Goal: Task Accomplishment & Management: Complete application form

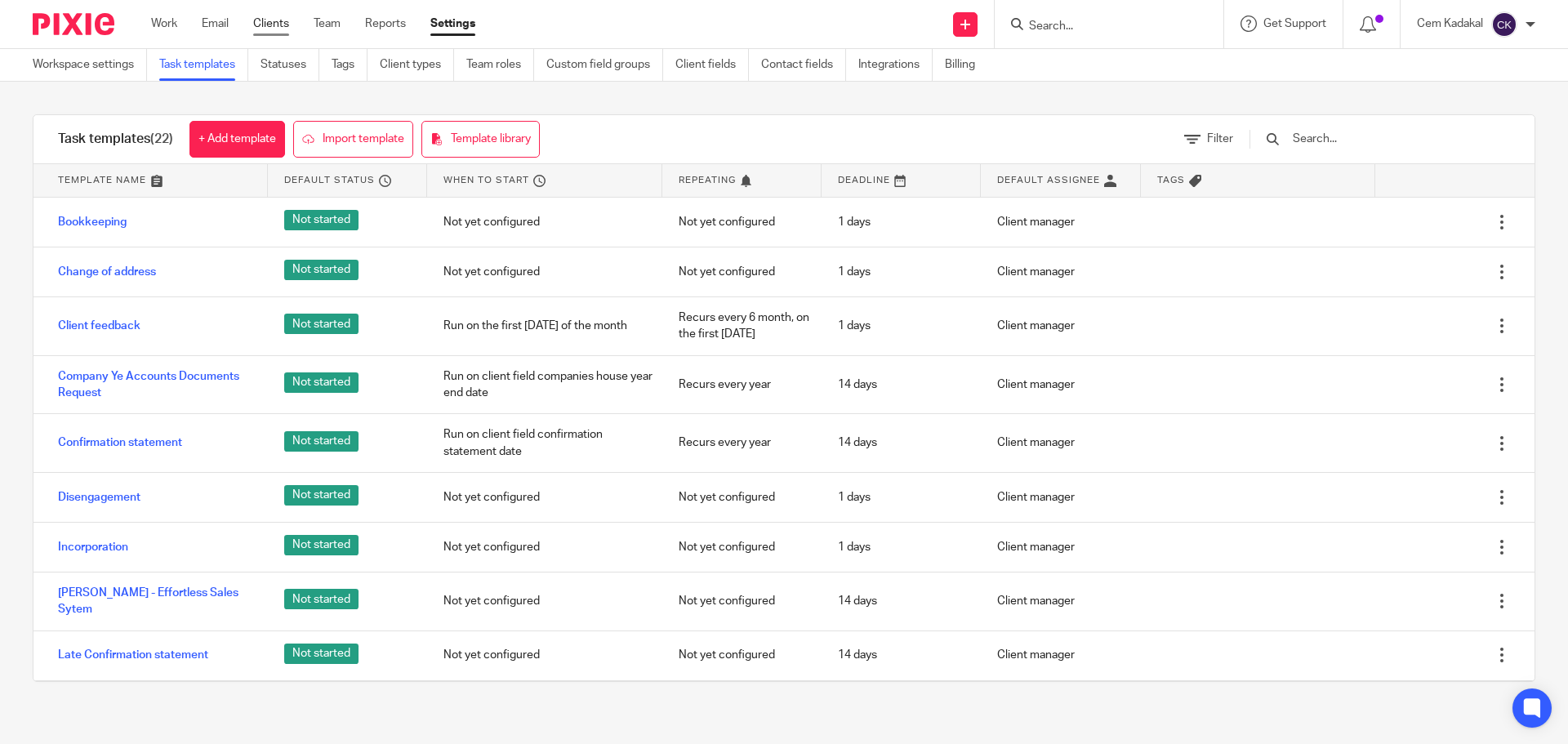
click at [269, 21] on link "Clients" at bounding box center [271, 24] width 36 height 16
click at [964, 26] on icon at bounding box center [964, 24] width 10 height 10
click at [955, 121] on link "Add client" at bounding box center [963, 124] width 100 height 24
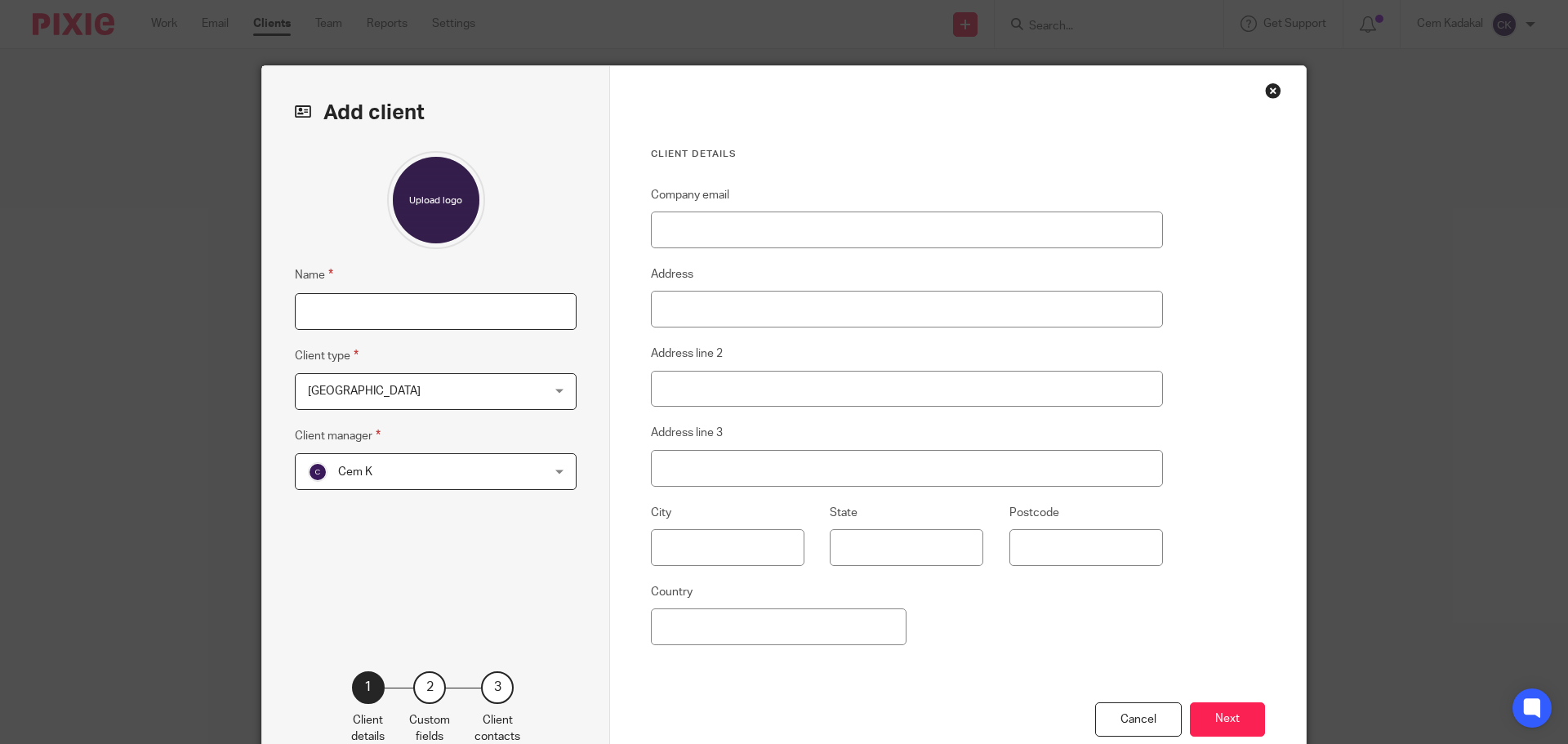
click at [378, 318] on input "Name" at bounding box center [436, 311] width 282 height 36
click at [317, 309] on input "Name" at bounding box center [436, 311] width 282 height 36
paste input "Elisays Company Ltd"
type input "Elisays Company Ltd"
click at [554, 391] on div "Ankara Ankara" at bounding box center [436, 391] width 282 height 36
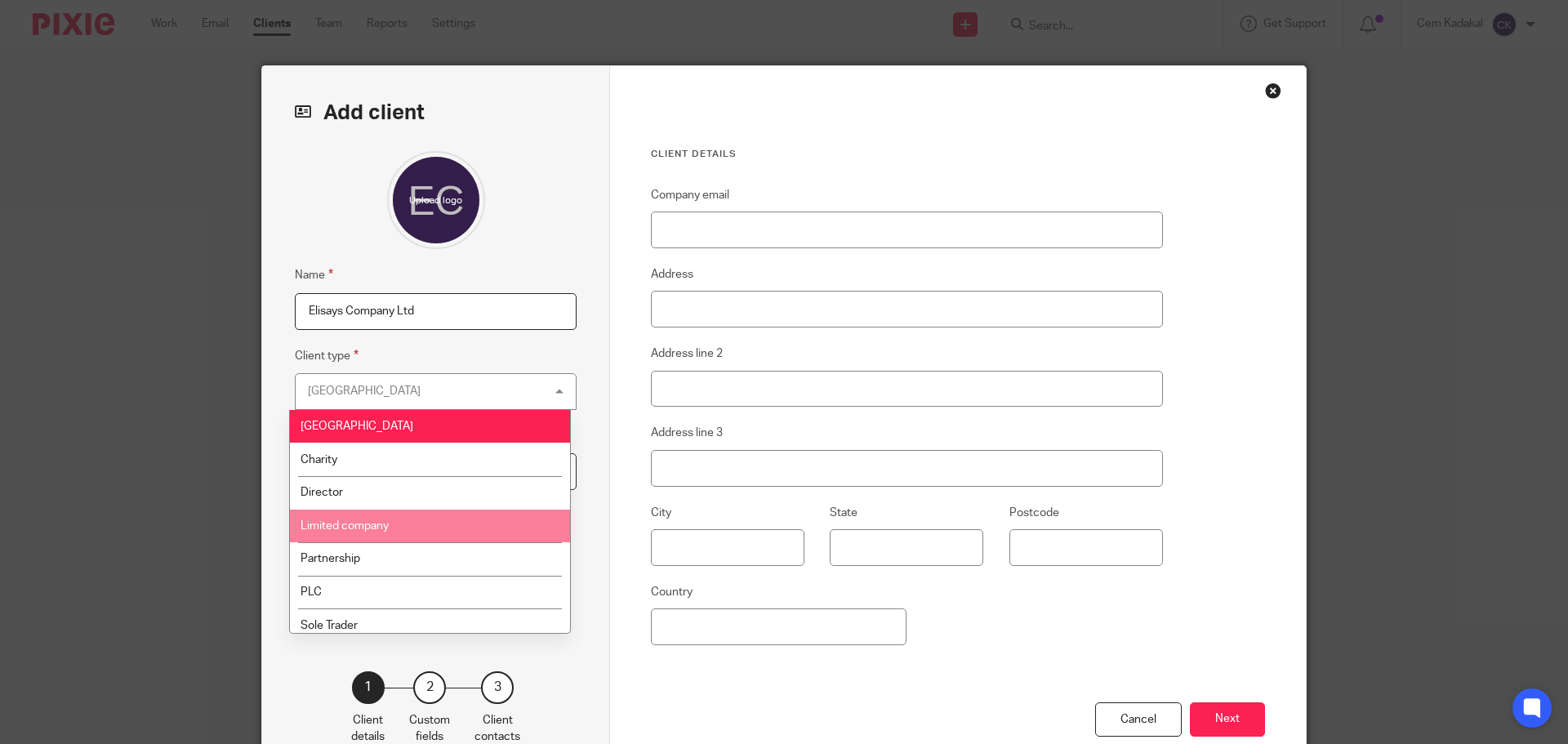
click at [414, 523] on li "Limited company" at bounding box center [430, 527] width 280 height 34
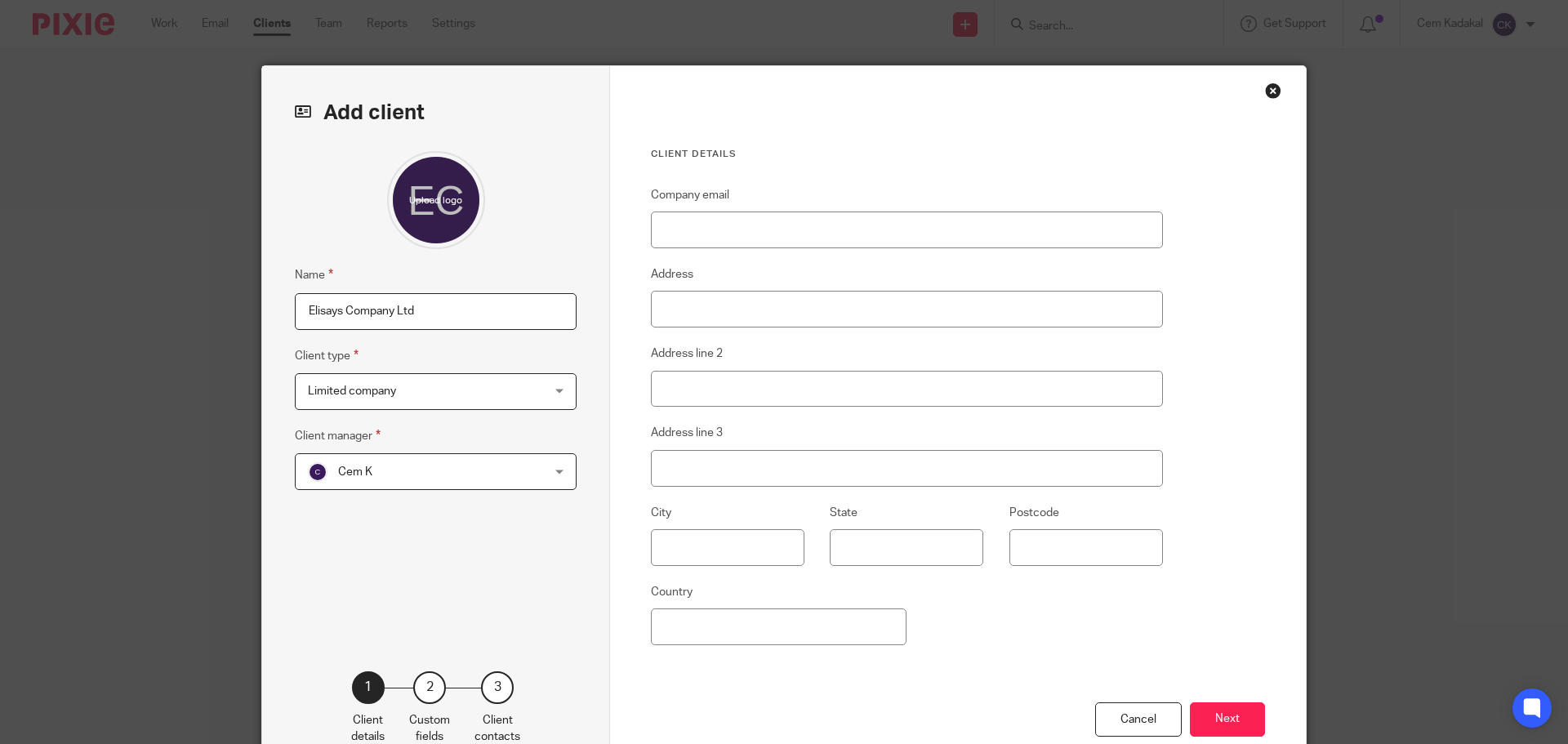
click at [554, 471] on div "Cem K Cem K" at bounding box center [436, 471] width 282 height 36
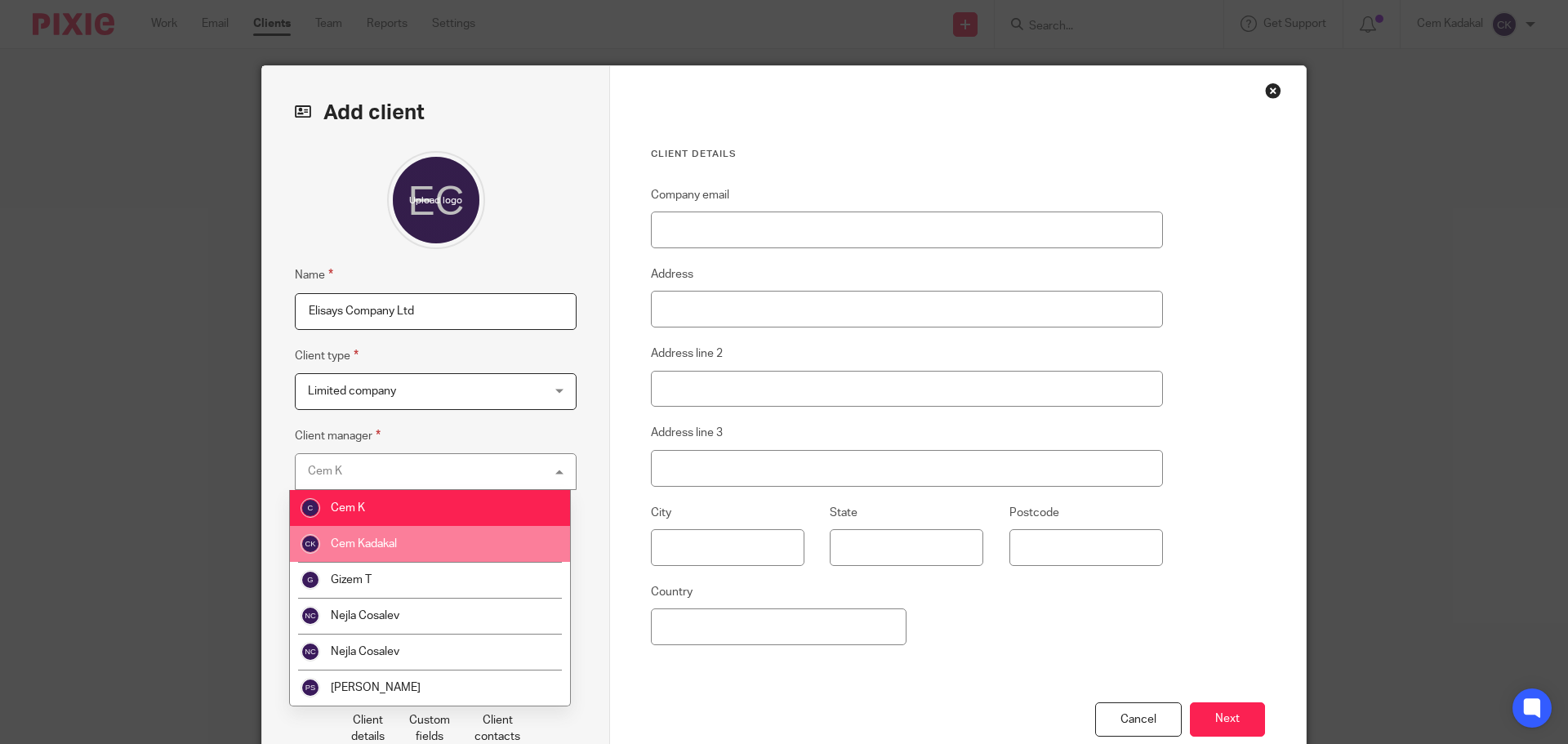
click at [441, 539] on li "Cem Kadakal" at bounding box center [430, 544] width 280 height 36
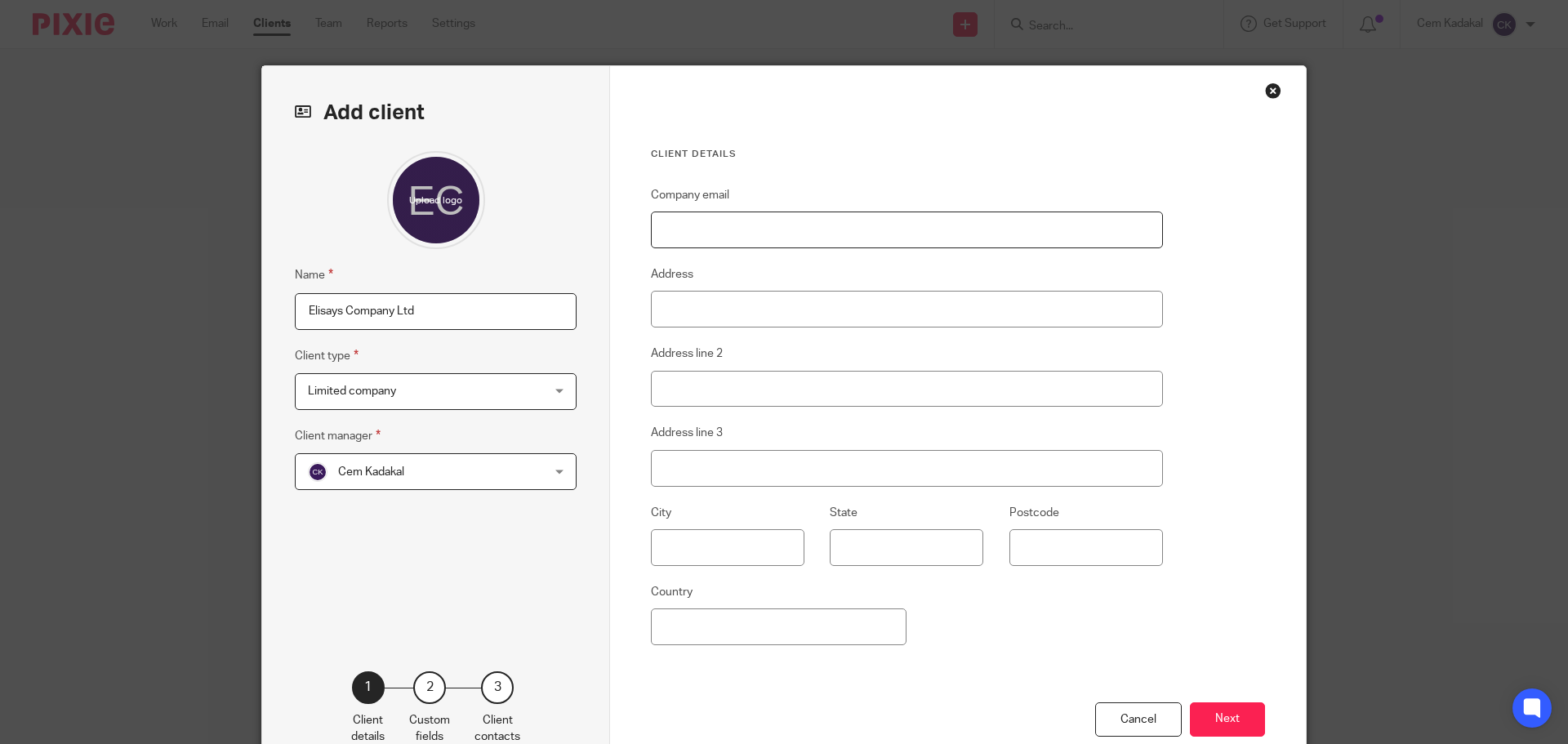
click at [697, 227] on input "Company email" at bounding box center [907, 230] width 512 height 36
paste input "[EMAIL_ADDRESS][DOMAIN_NAME]"
type input "[EMAIL_ADDRESS][DOMAIN_NAME]"
click at [739, 305] on input "Address" at bounding box center [907, 309] width 512 height 36
type input "Unit Da2 Sutherland House"
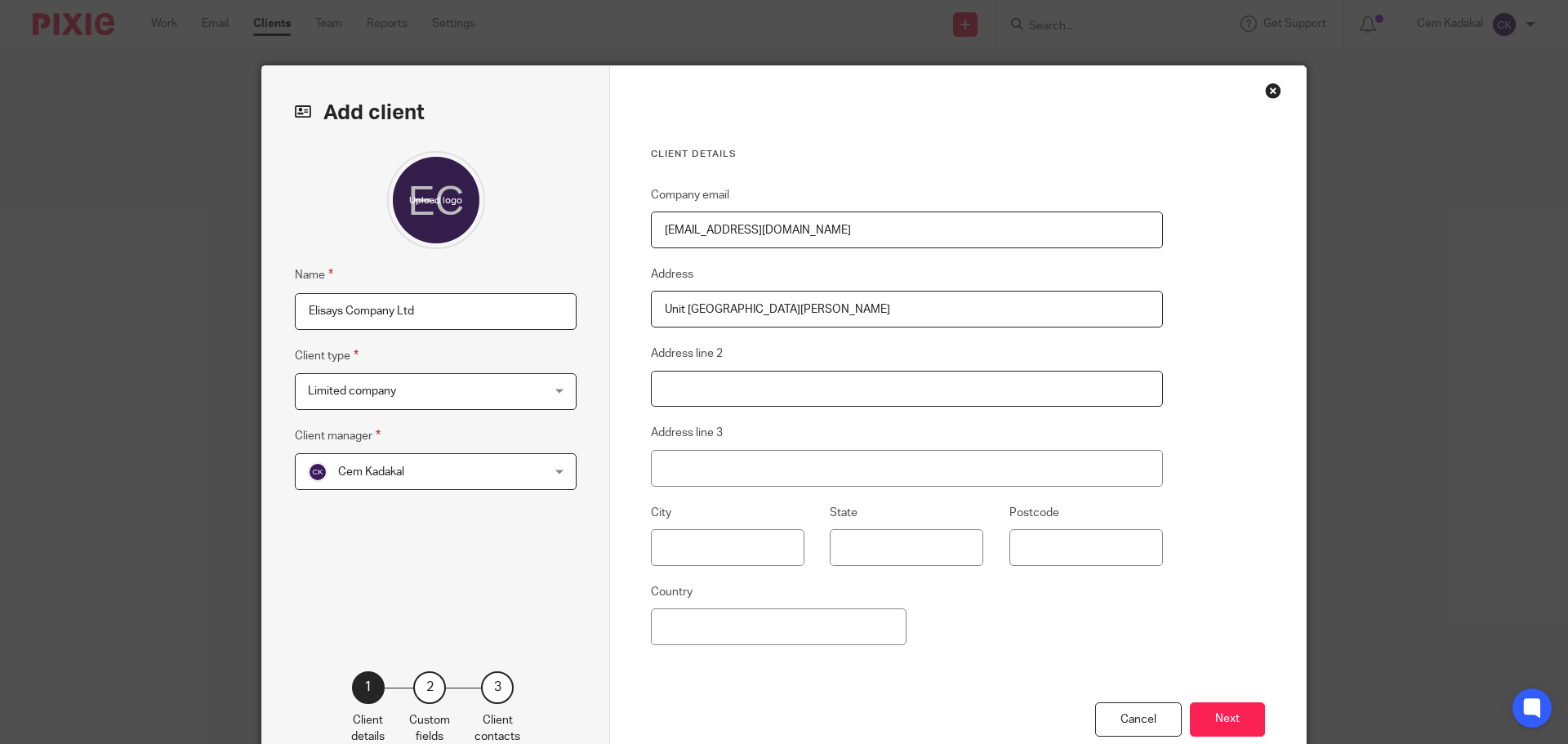
type input "43 Sutherland Road"
type input "London"
type input "E17 6BU"
type input "[GEOGRAPHIC_DATA]"
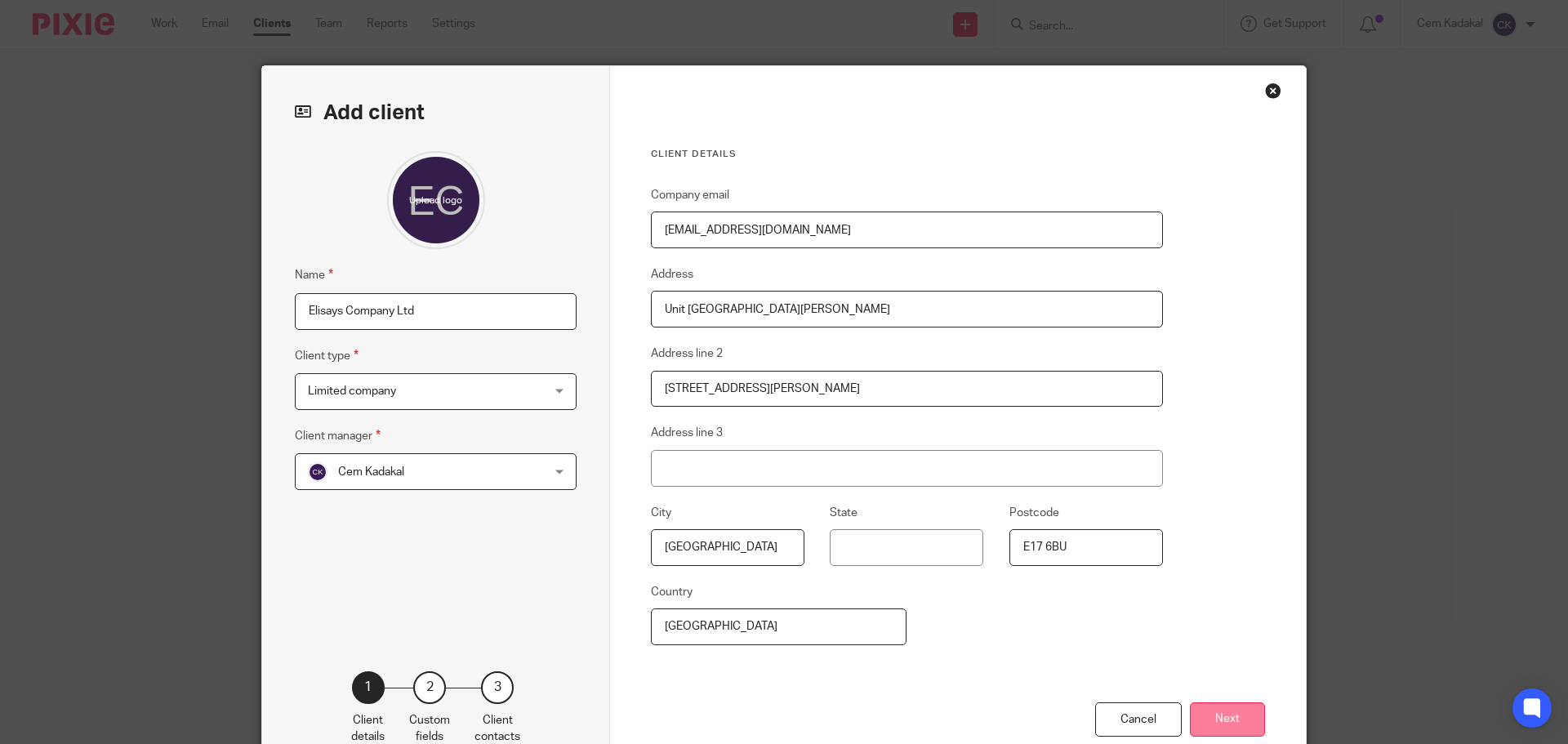
click at [1214, 714] on button "Next" at bounding box center [1227, 720] width 75 height 35
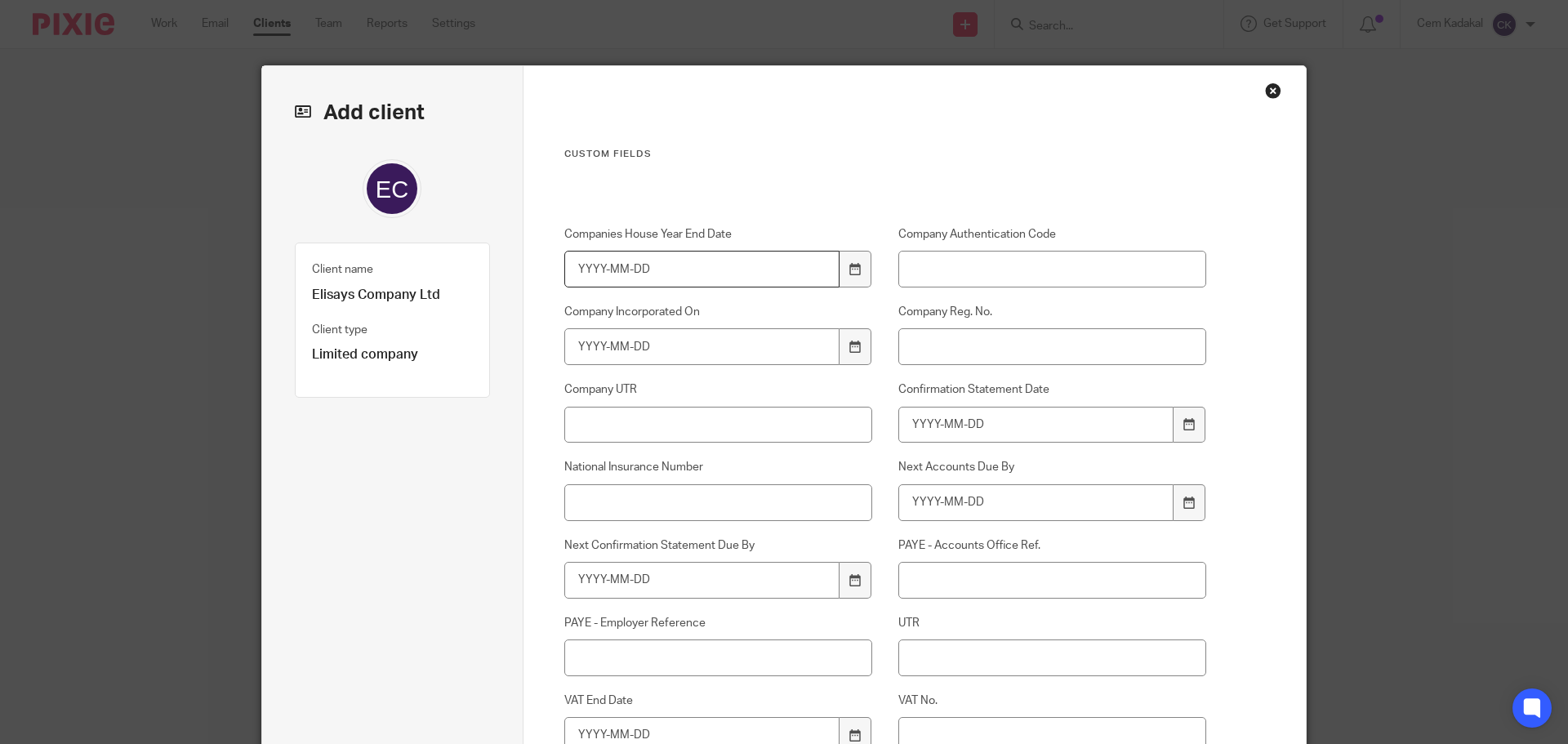
click at [681, 268] on input "Companies House Year End Date" at bounding box center [702, 269] width 276 height 36
type input "2026-08-31"
click at [919, 270] on input "Company Authentication Code" at bounding box center [1052, 269] width 308 height 36
paste input "8XL6LJ"
type input "8XL6LJ"
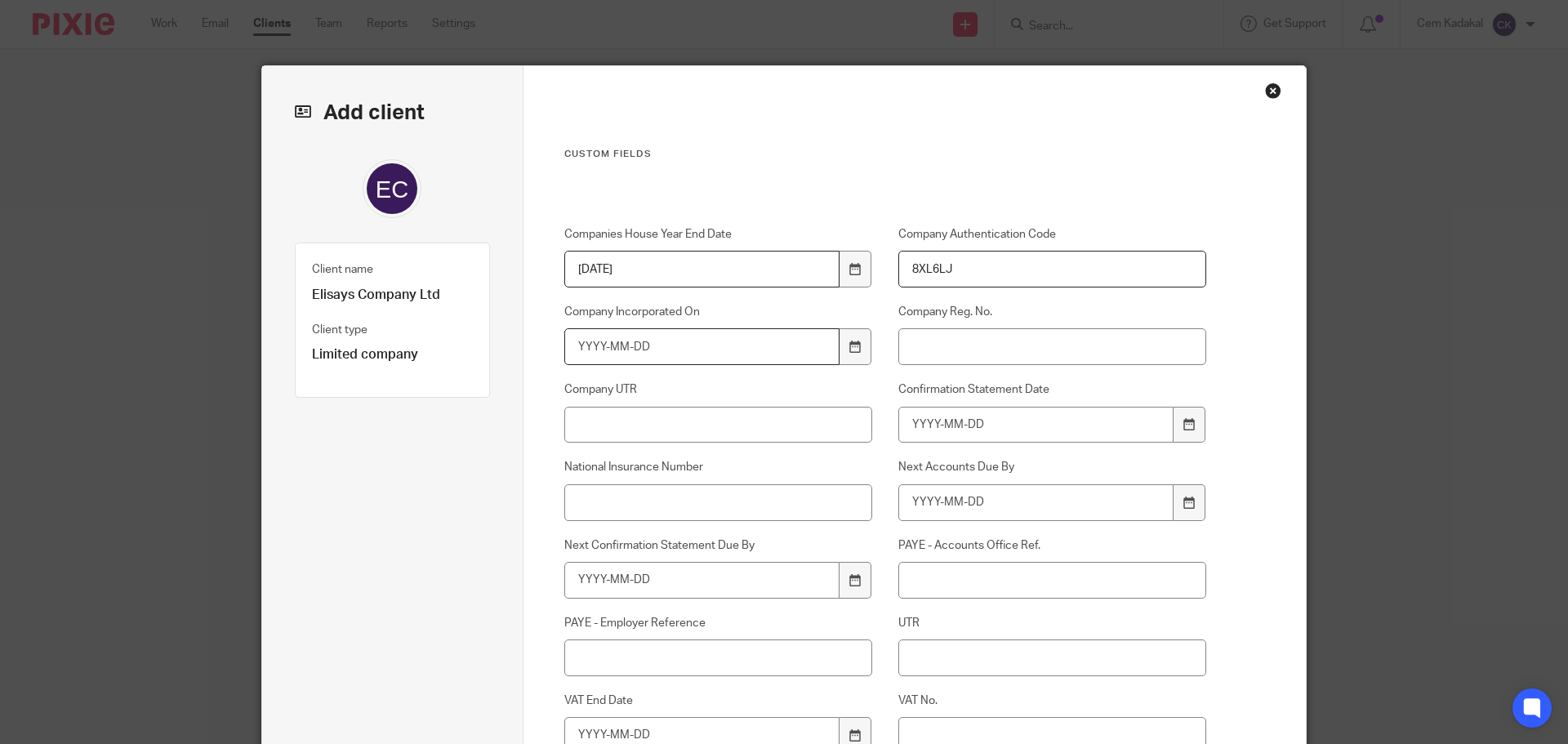
click at [679, 349] on input "Company Incorporated On" at bounding box center [702, 346] width 276 height 36
type input "2025-08-08"
click at [972, 352] on input "Company Reg. No." at bounding box center [1052, 346] width 308 height 36
paste input "16637147"
type input "16637147"
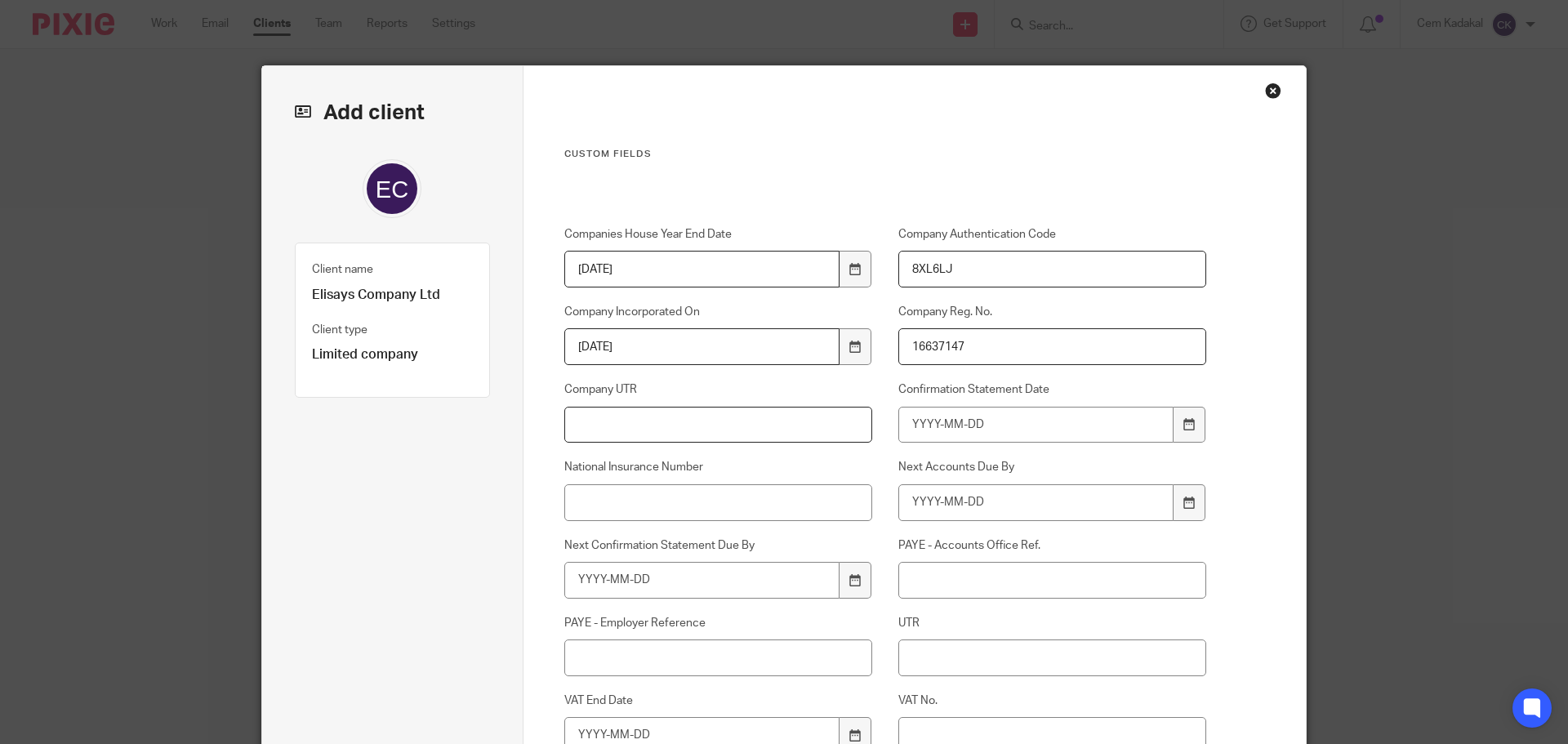
click at [612, 428] on input "Company UTR" at bounding box center [719, 425] width 308 height 36
paste input "5666620405"
type input "5666620405"
click at [998, 427] on input "Confirmation Statement Date" at bounding box center [1035, 425] width 276 height 36
type input "2026-08-07"
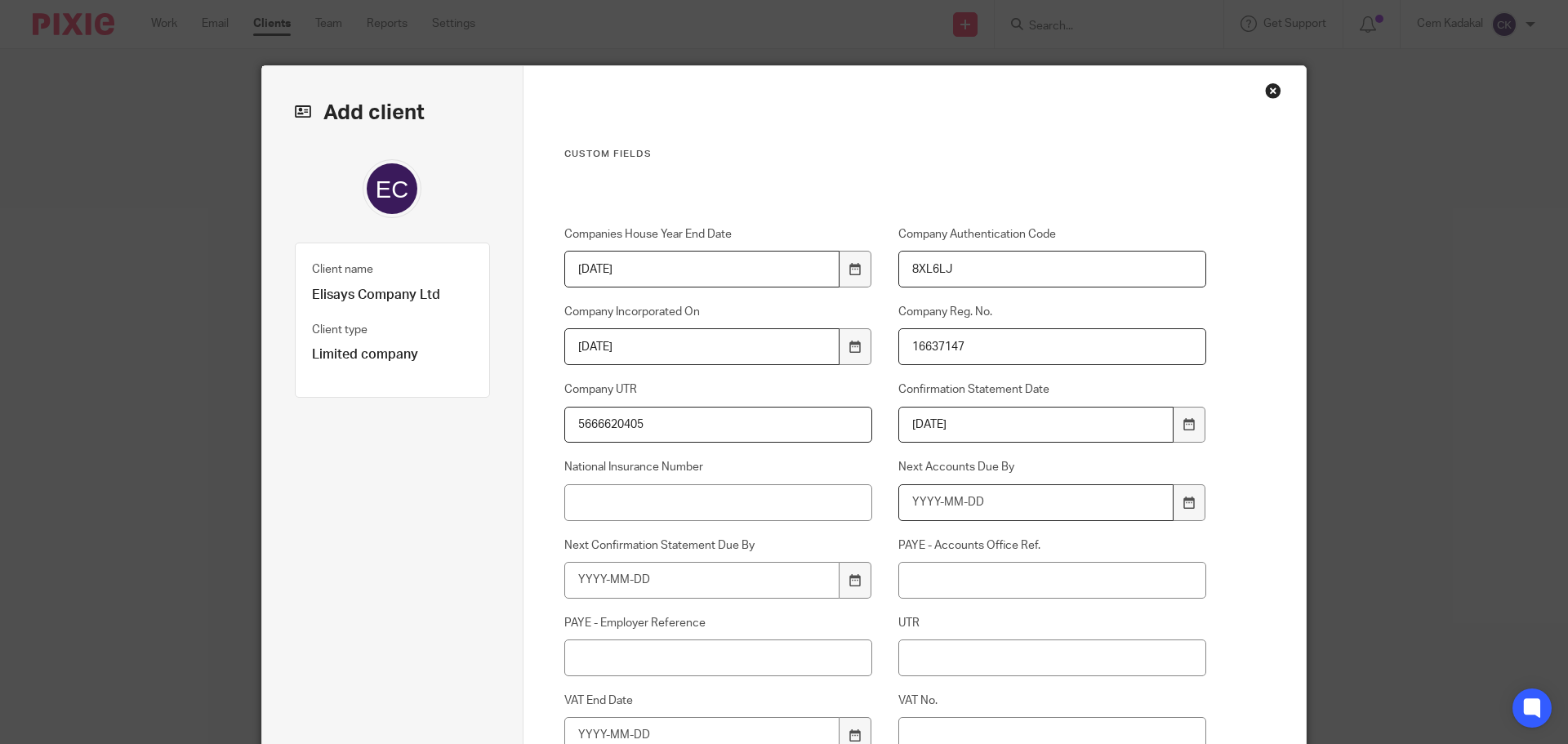
click at [996, 503] on input "Next Accounts Due By" at bounding box center [1035, 502] width 276 height 36
type input "2027-05-08"
click at [657, 576] on input "Next Confirmation Statement Due By" at bounding box center [702, 580] width 276 height 36
type input "2026-08-21"
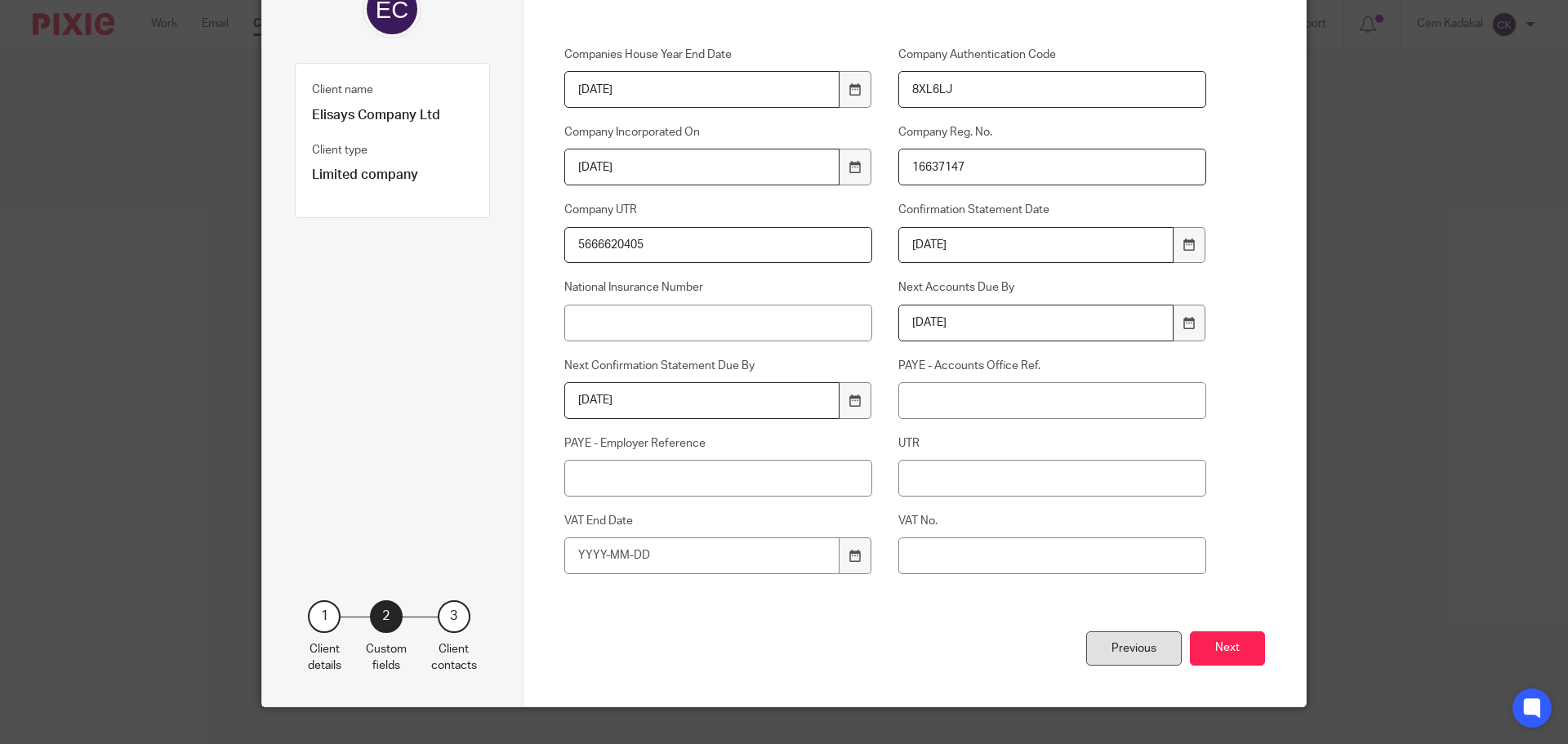
scroll to position [182, 0]
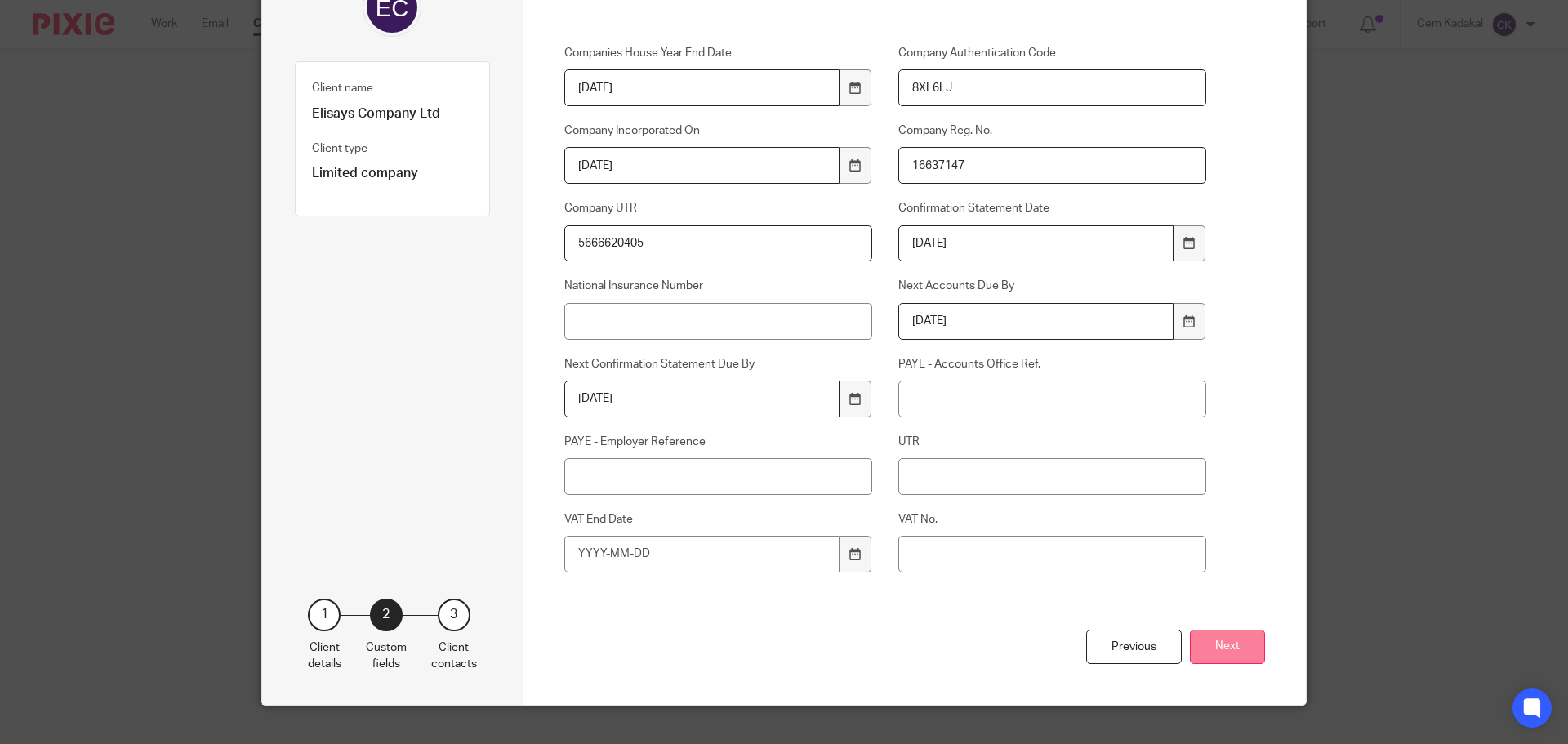
click at [1221, 648] on button "Next" at bounding box center [1227, 647] width 75 height 35
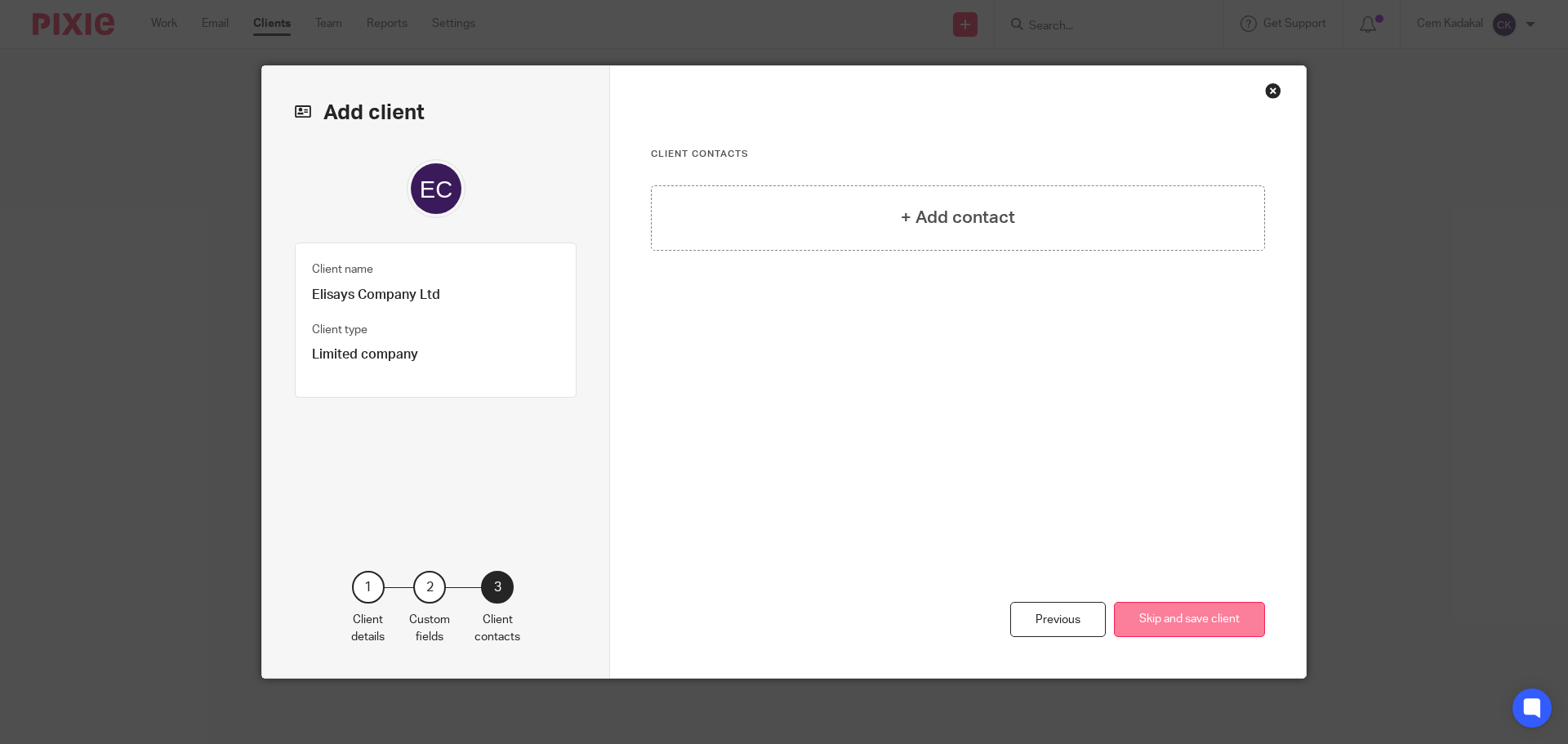
click at [1175, 620] on button "Skip and save client" at bounding box center [1190, 620] width 151 height 35
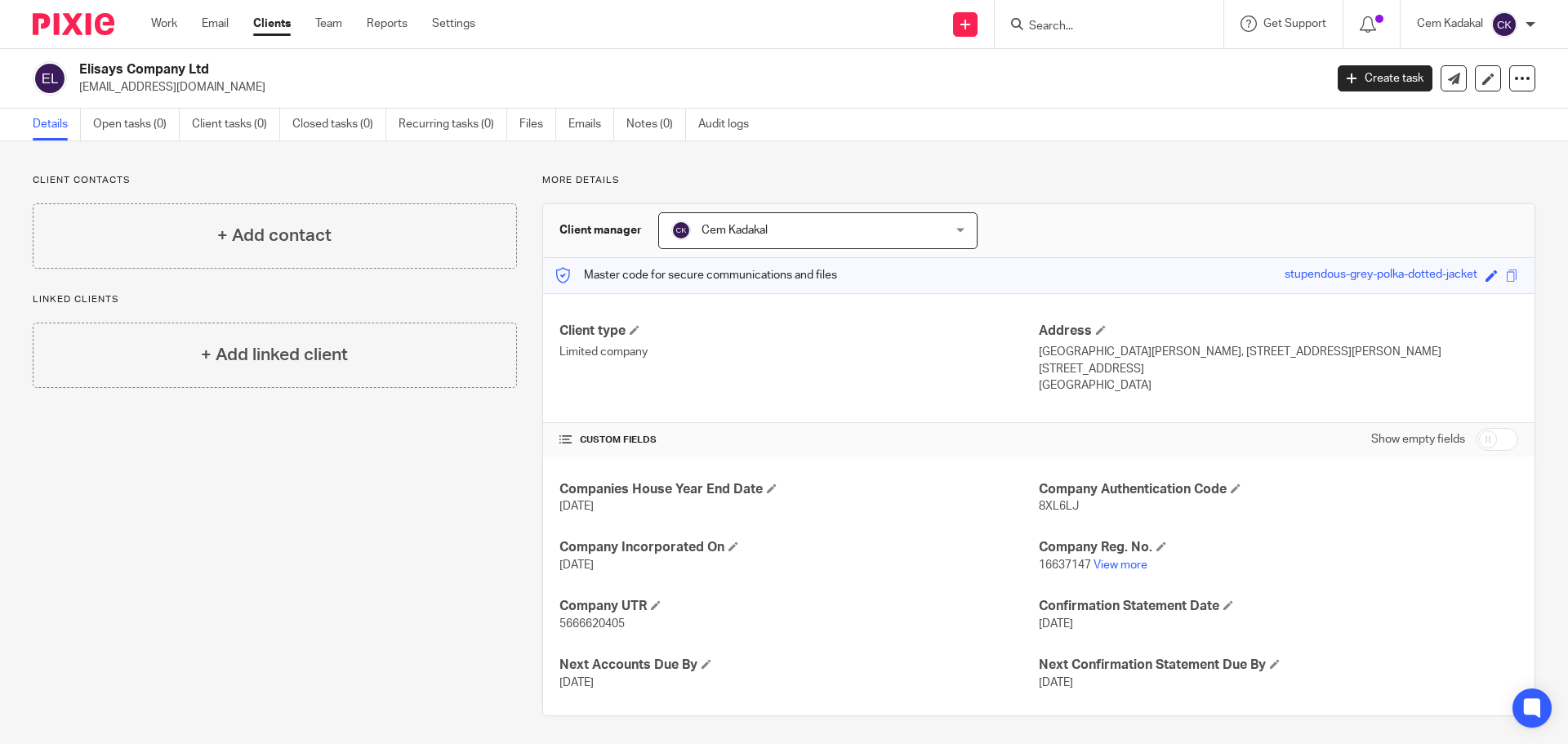
click at [276, 20] on link "Clients" at bounding box center [272, 24] width 37 height 16
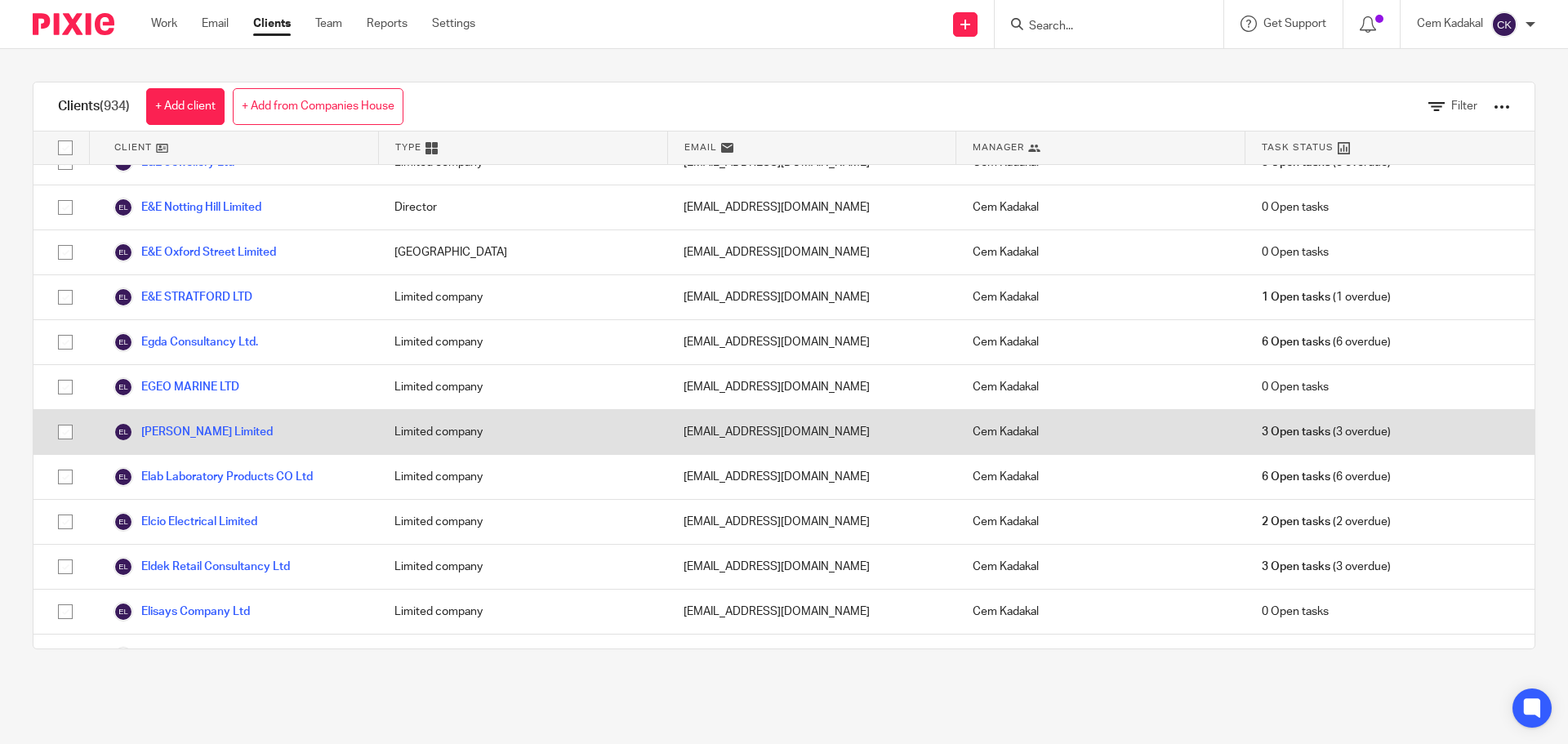
scroll to position [12950, 0]
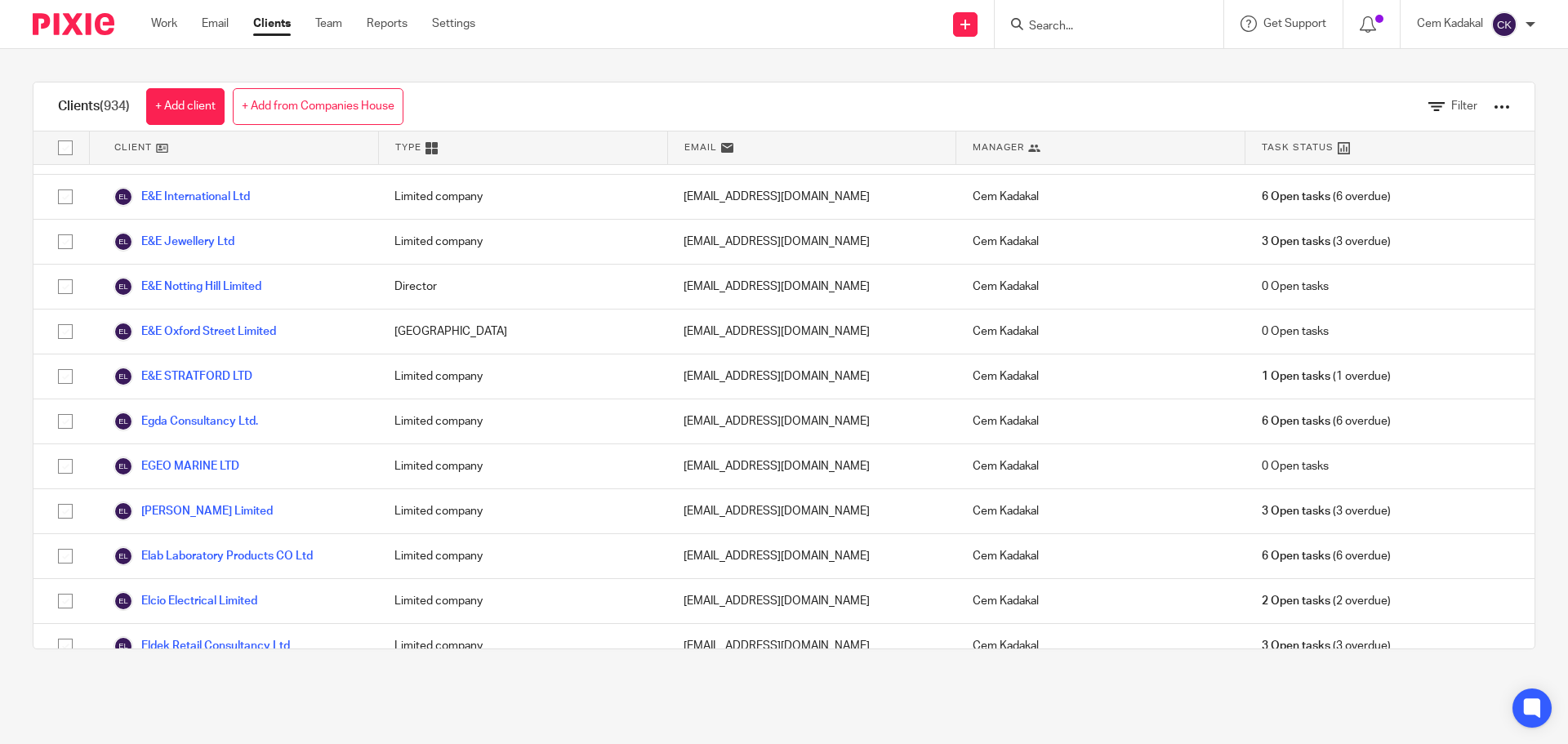
click at [216, 681] on link "Elisays Company Ltd" at bounding box center [182, 691] width 137 height 20
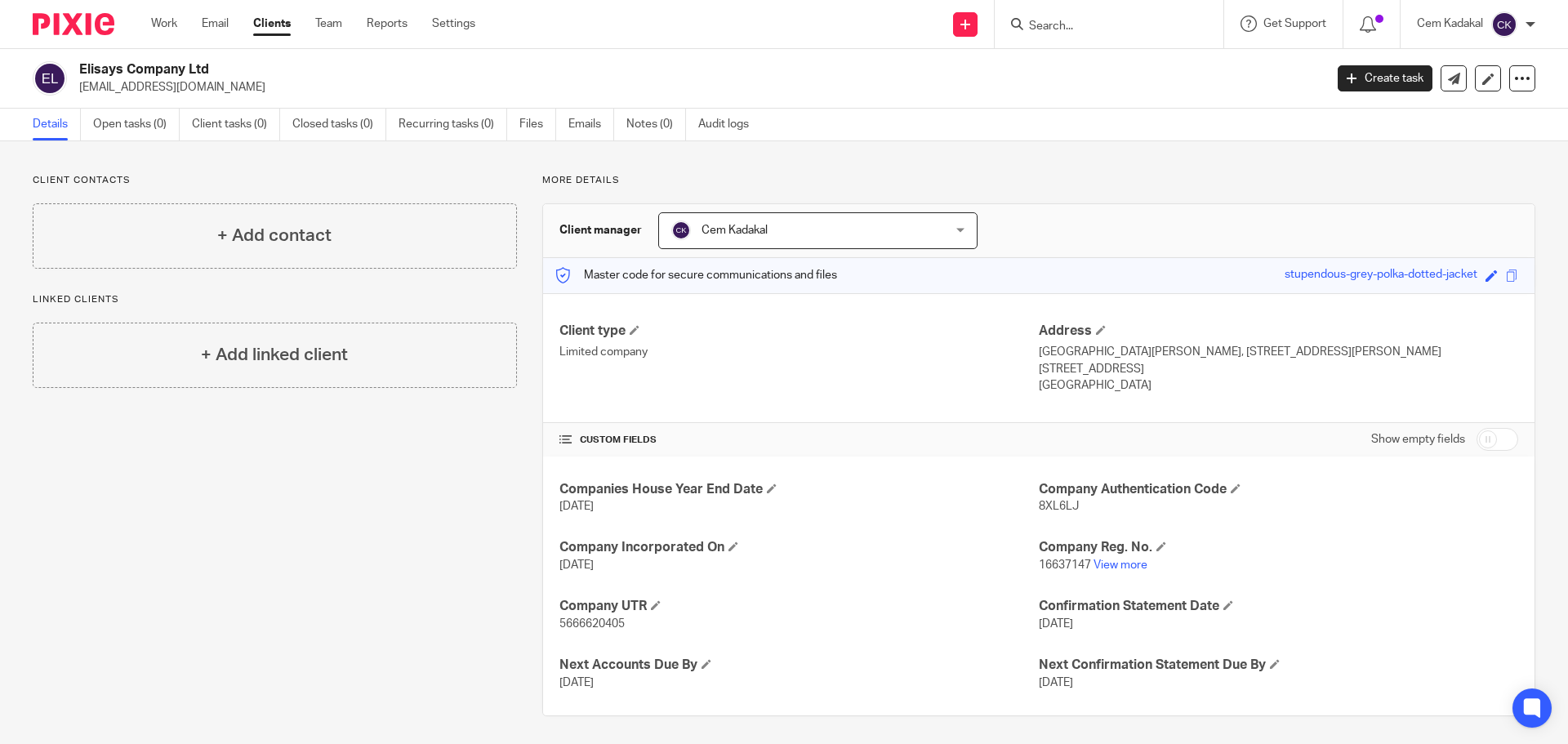
click at [1477, 435] on input "checkbox" at bounding box center [1497, 440] width 42 height 23
checkbox input "true"
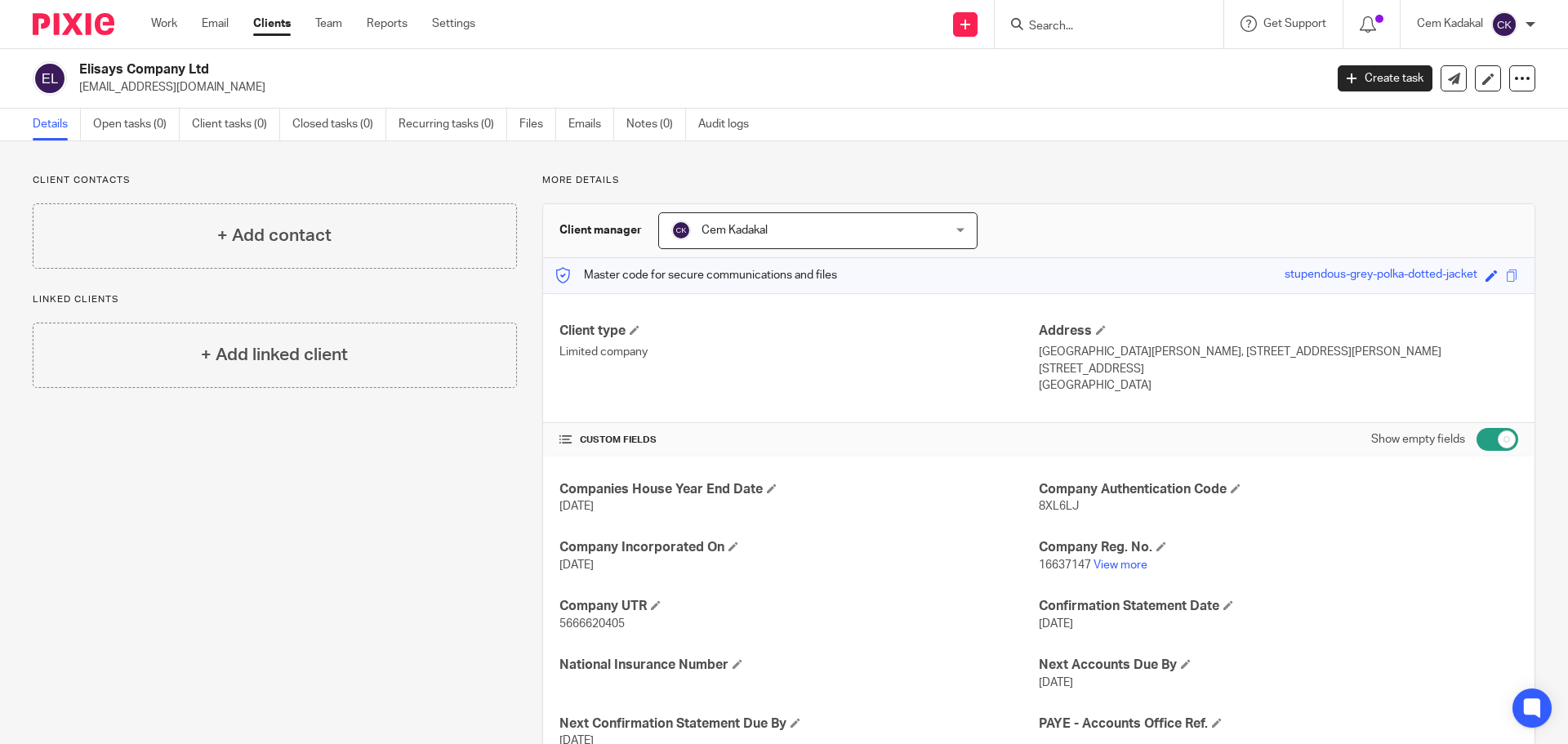
click at [274, 20] on link "Clients" at bounding box center [272, 24] width 37 height 16
click at [275, 24] on link "Clients" at bounding box center [272, 24] width 37 height 16
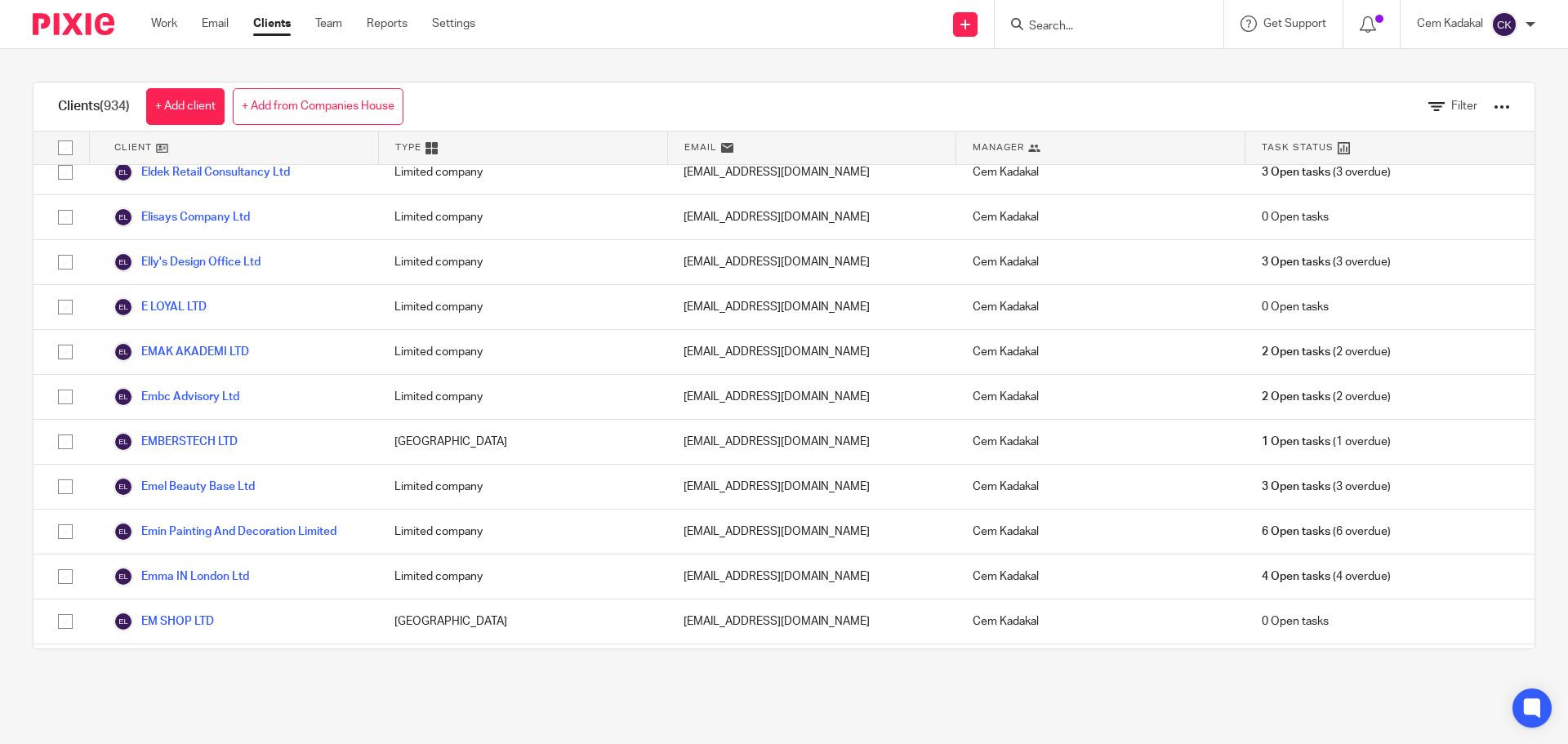
scroll to position [13186, 0]
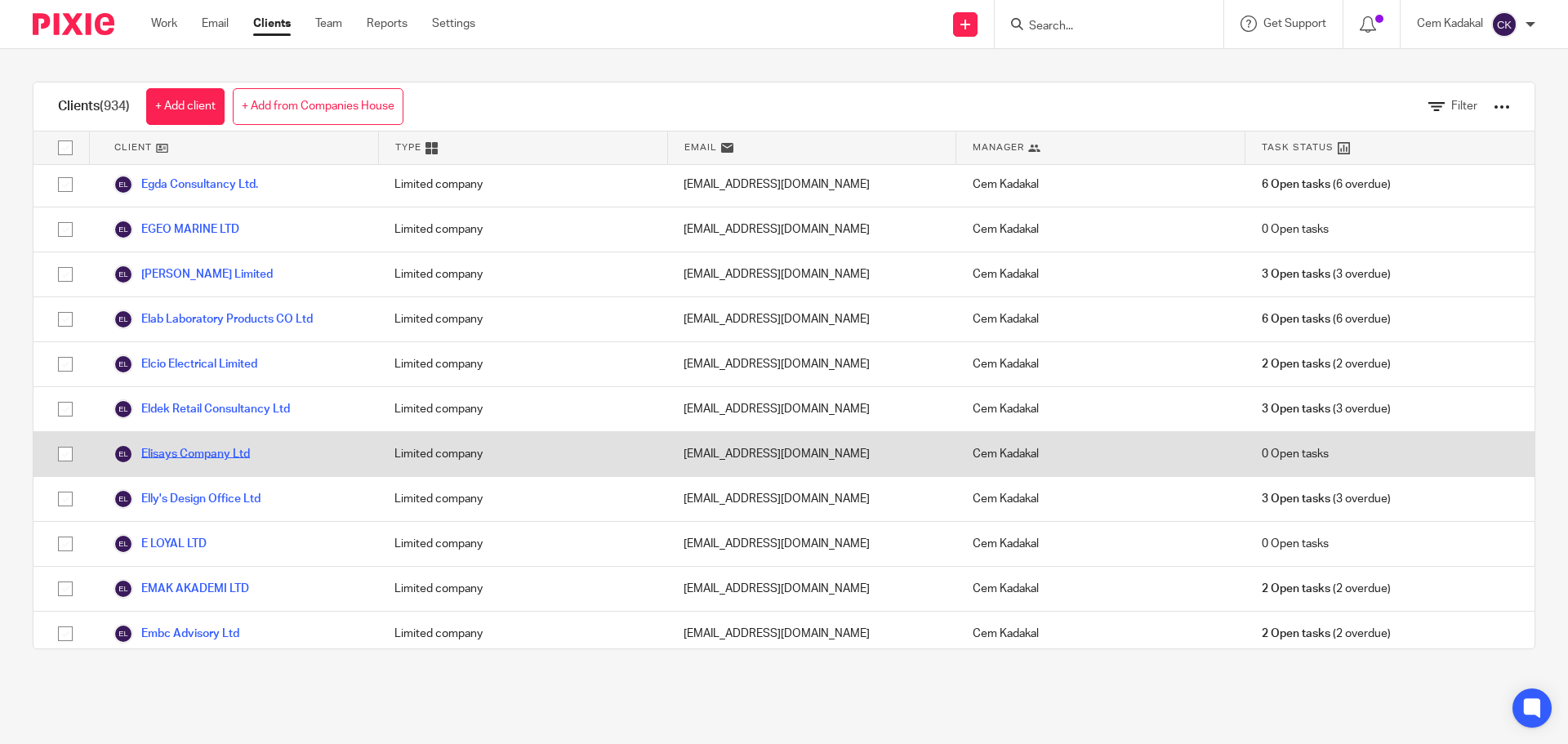
click at [223, 444] on link "Elisays Company Ltd" at bounding box center [182, 454] width 137 height 20
